Goal: Information Seeking & Learning: Learn about a topic

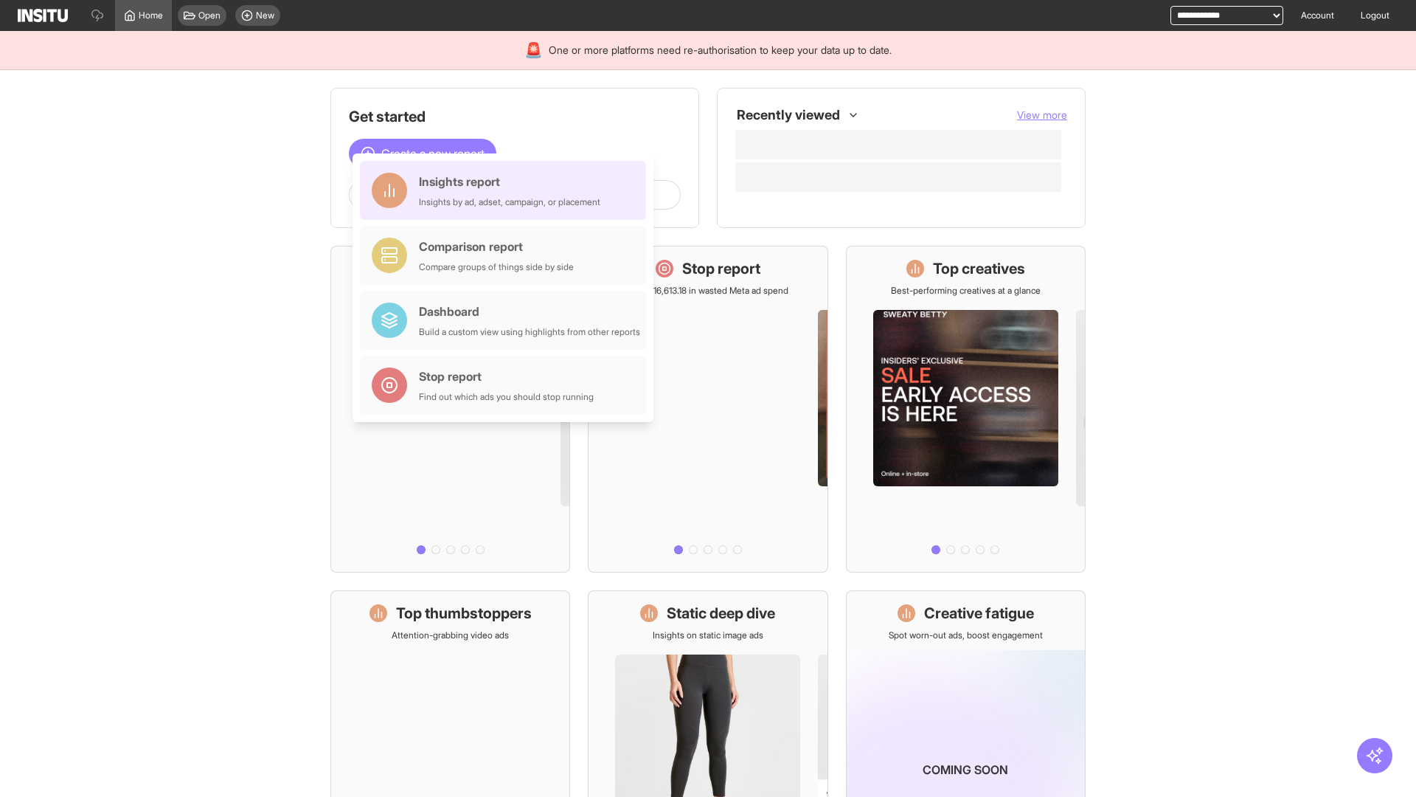
click at [507, 190] on div "Insights report Insights by ad, adset, campaign, or placement" at bounding box center [509, 190] width 181 height 35
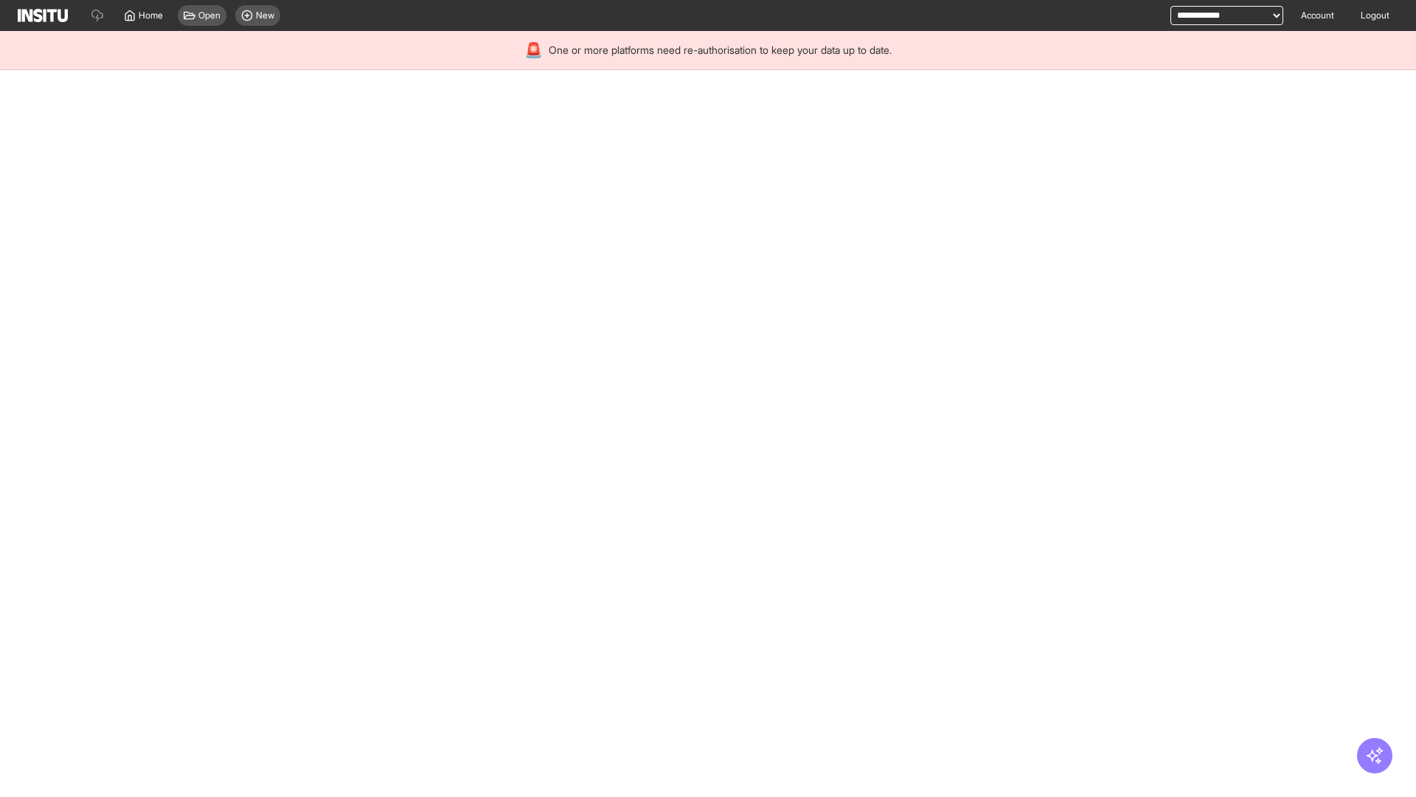
select select "**"
